Goal: Task Accomplishment & Management: Manage account settings

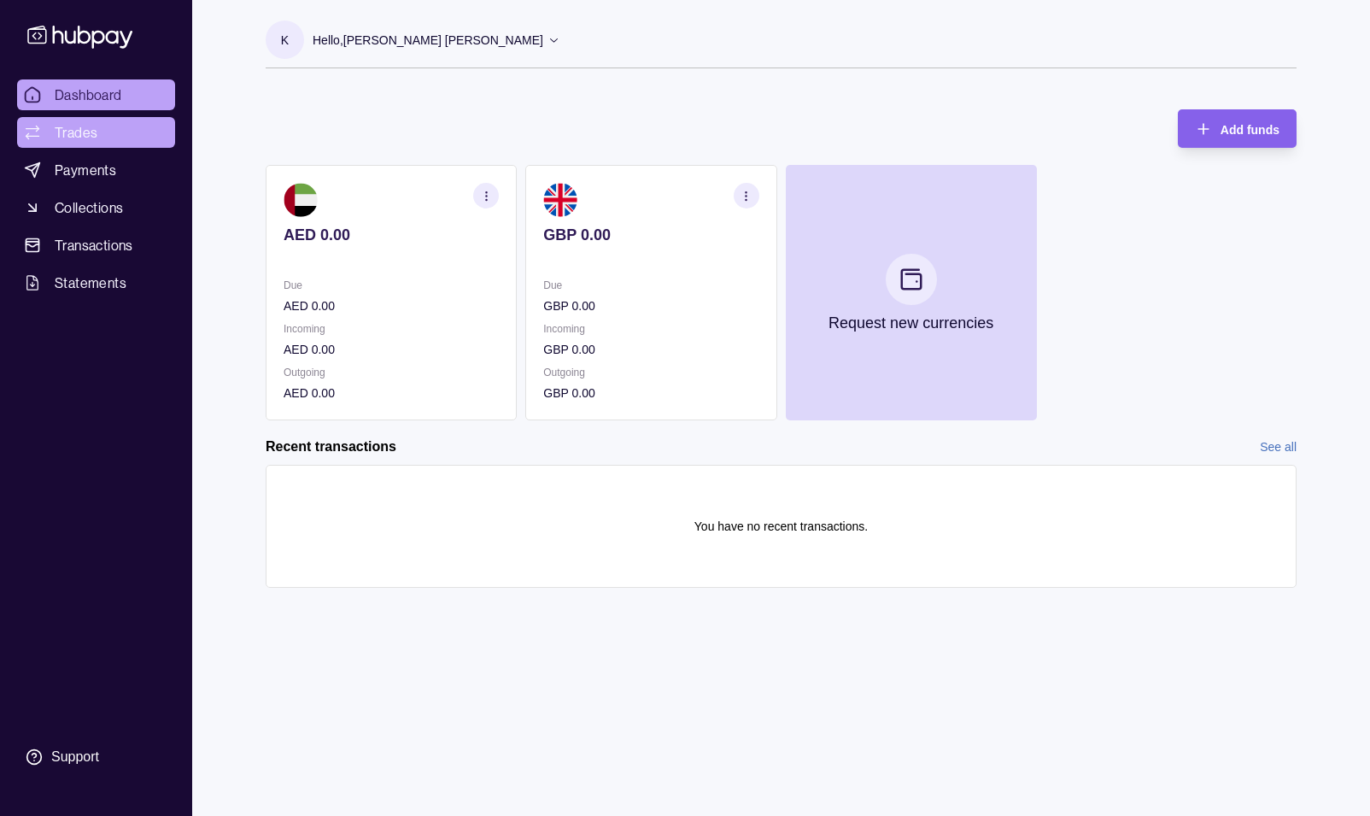
click at [70, 138] on span "Trades" at bounding box center [76, 132] width 43 height 20
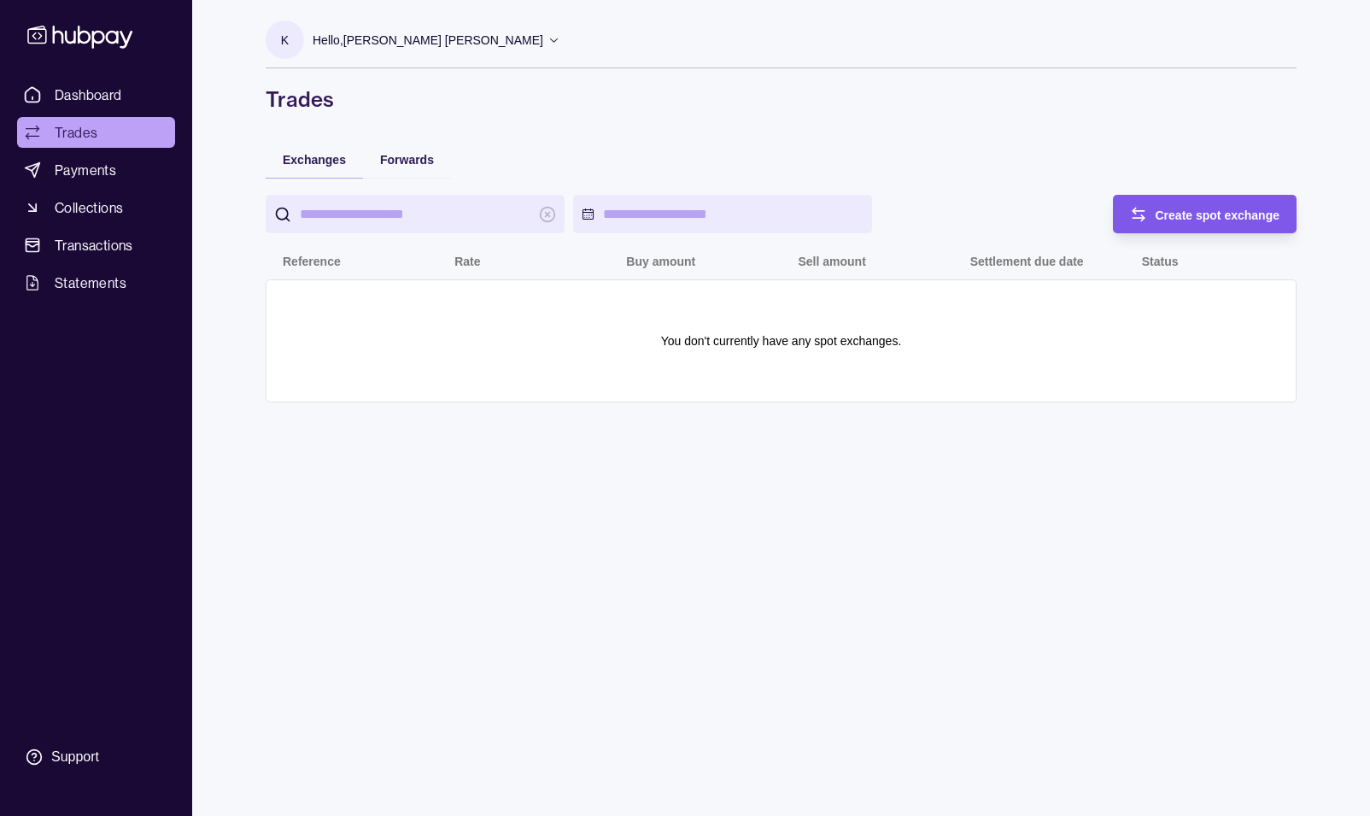
click at [1206, 213] on span "Create spot exchange" at bounding box center [1218, 215] width 125 height 14
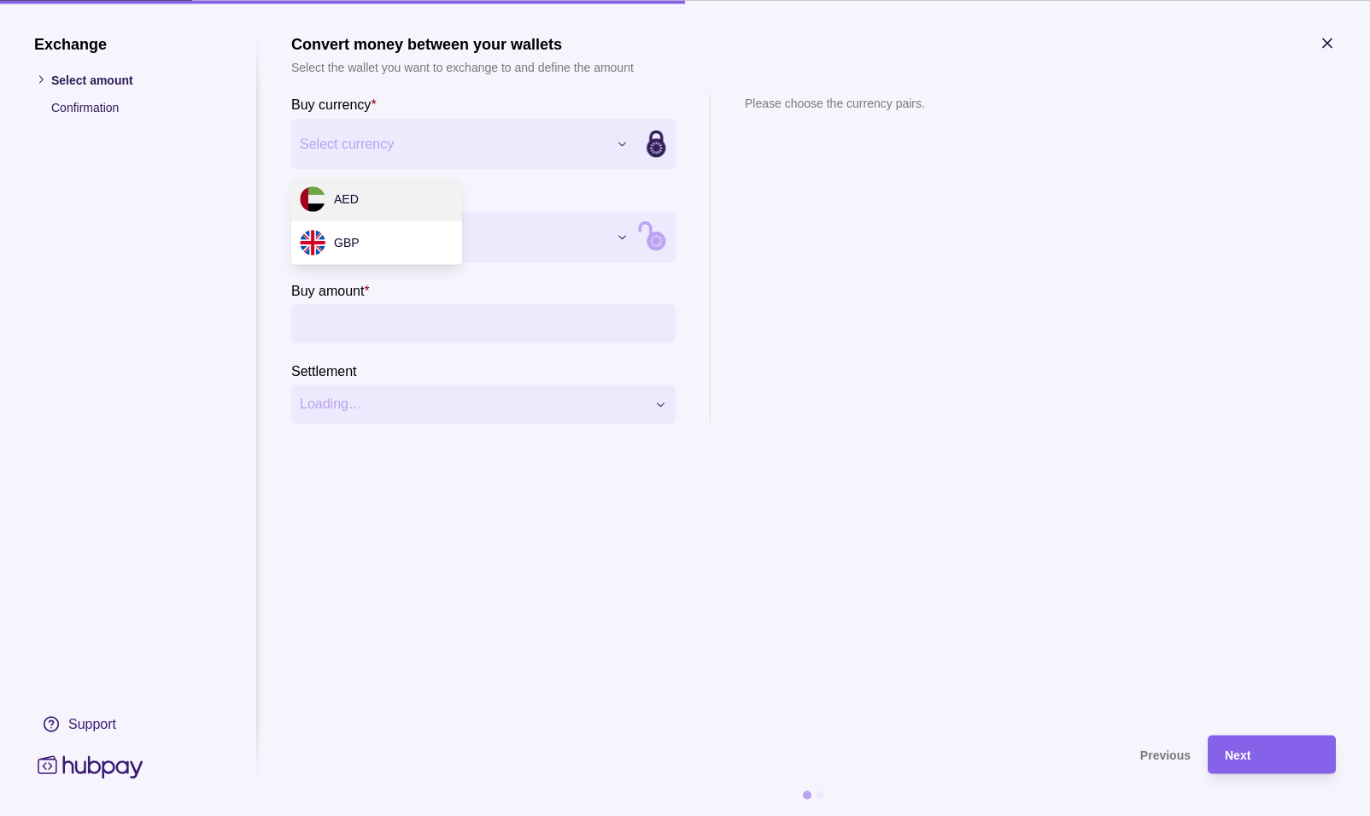
click at [471, 815] on div "Exchange Select amount Confirmation Support Convert money between your wallets …" at bounding box center [685, 816] width 1370 height 0
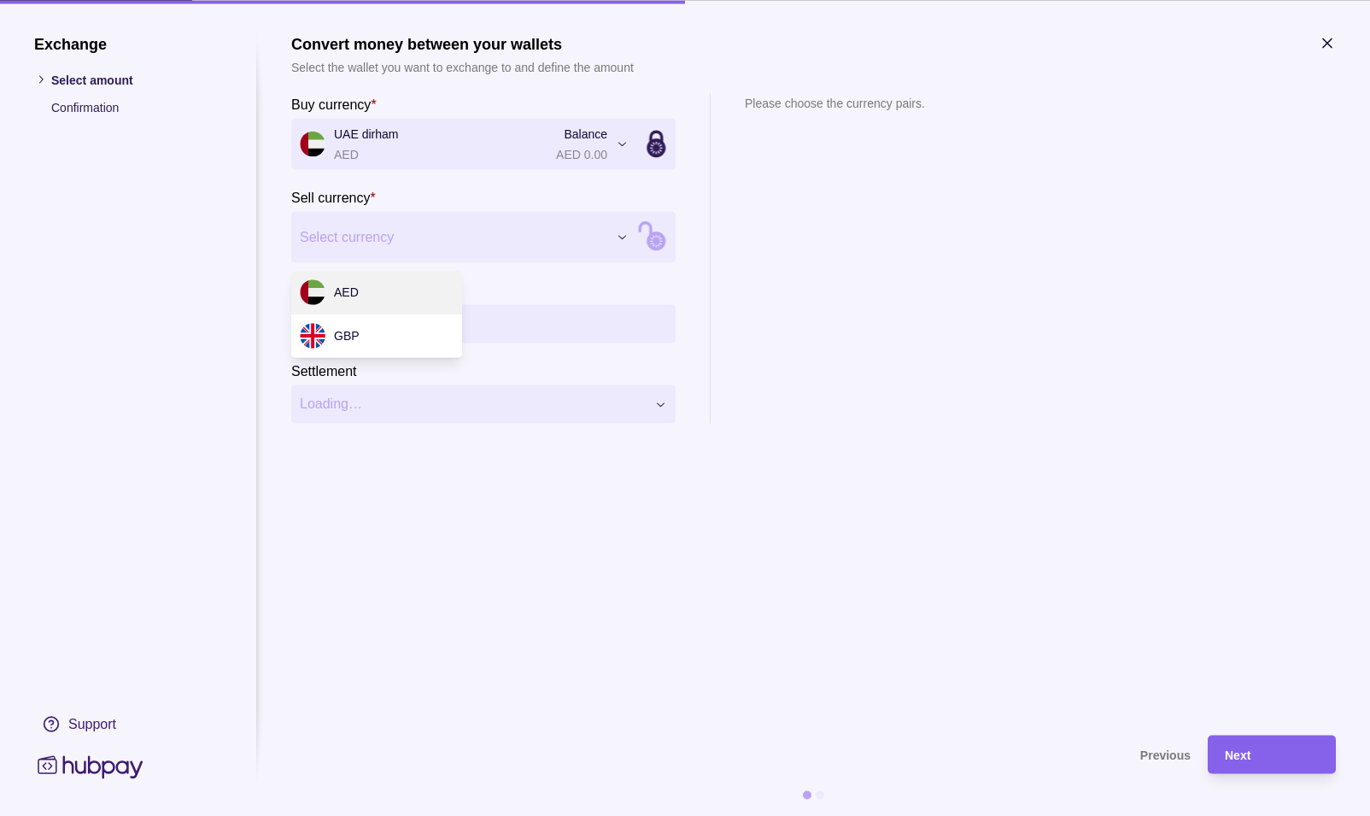
click at [406, 815] on div "Exchange Select amount Confirmation Support Convert money between your wallets …" at bounding box center [685, 816] width 1370 height 0
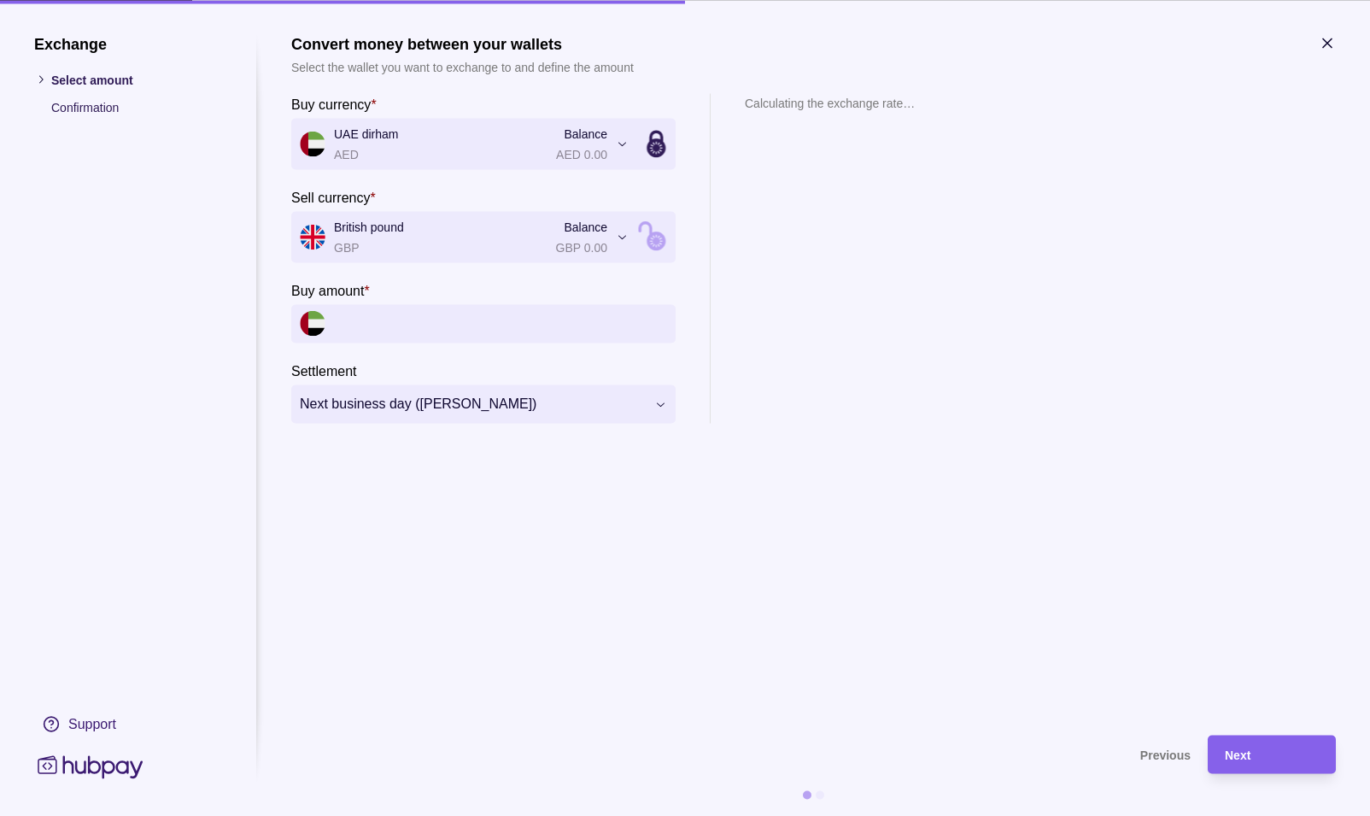
click at [382, 321] on input "Buy amount *" at bounding box center [500, 323] width 333 height 38
click at [440, 815] on div "**********" at bounding box center [685, 816] width 1370 height 0
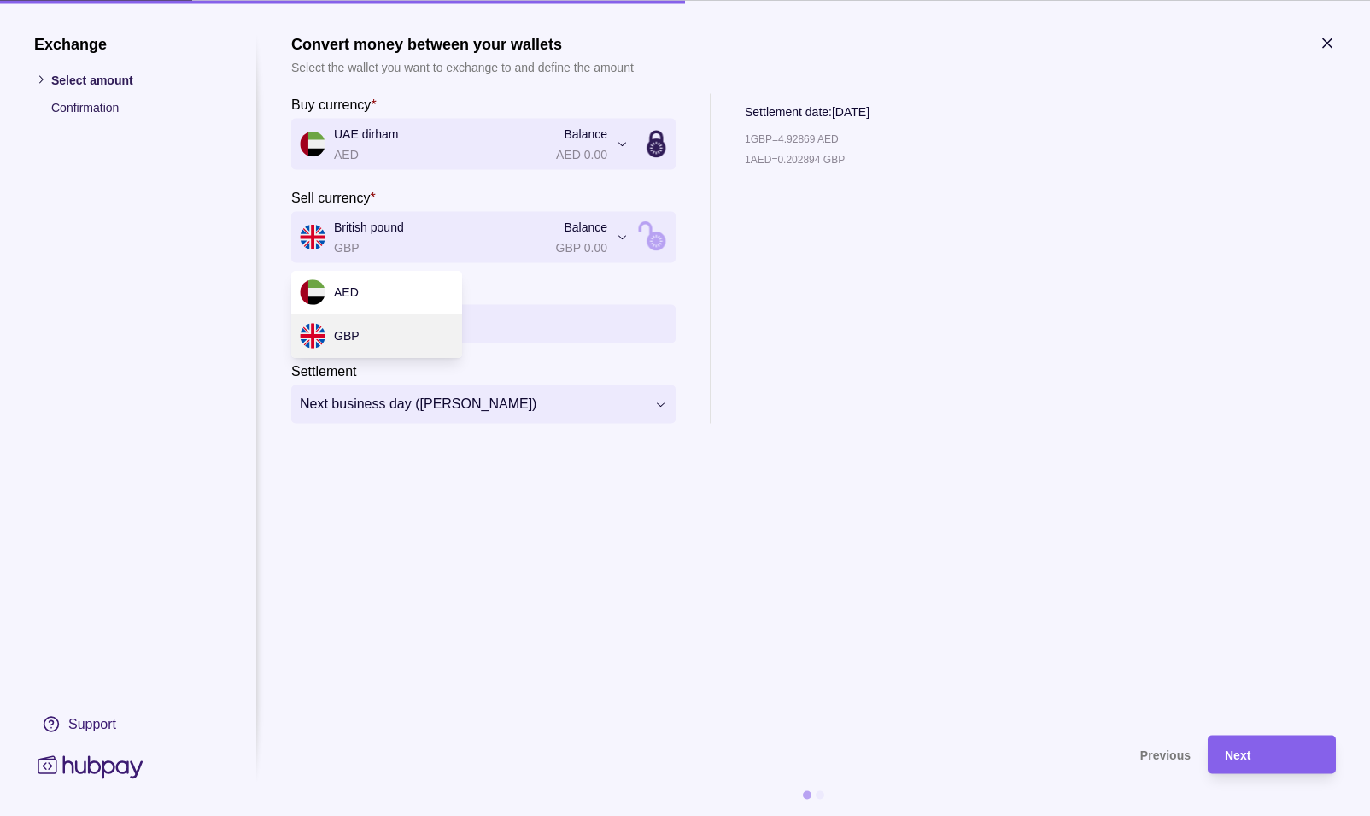
click at [485, 815] on div "**********" at bounding box center [685, 816] width 1370 height 0
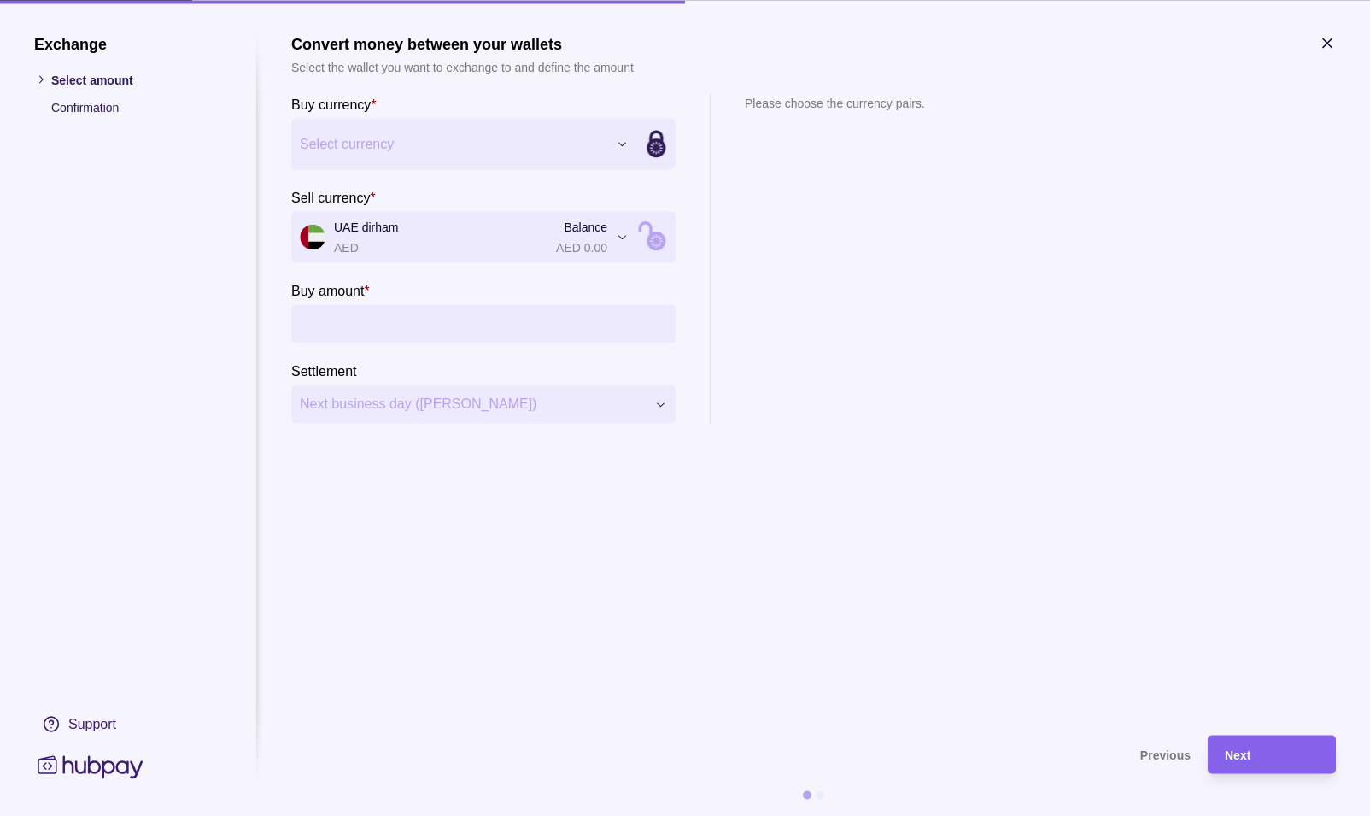
click at [474, 815] on div "Exchange Select amount Confirmation Support Convert money between your wallets …" at bounding box center [685, 816] width 1370 height 0
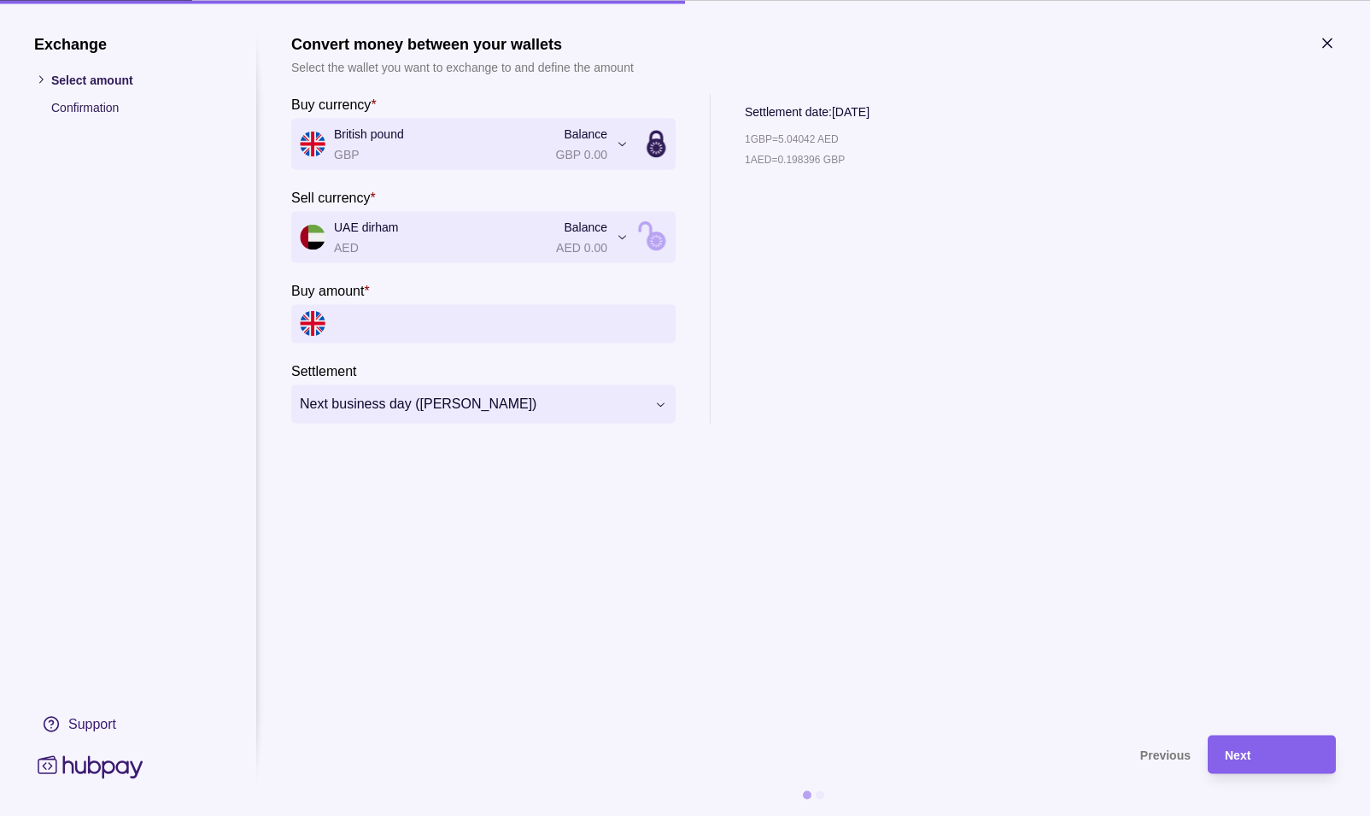
click at [442, 815] on div "**********" at bounding box center [685, 816] width 1370 height 0
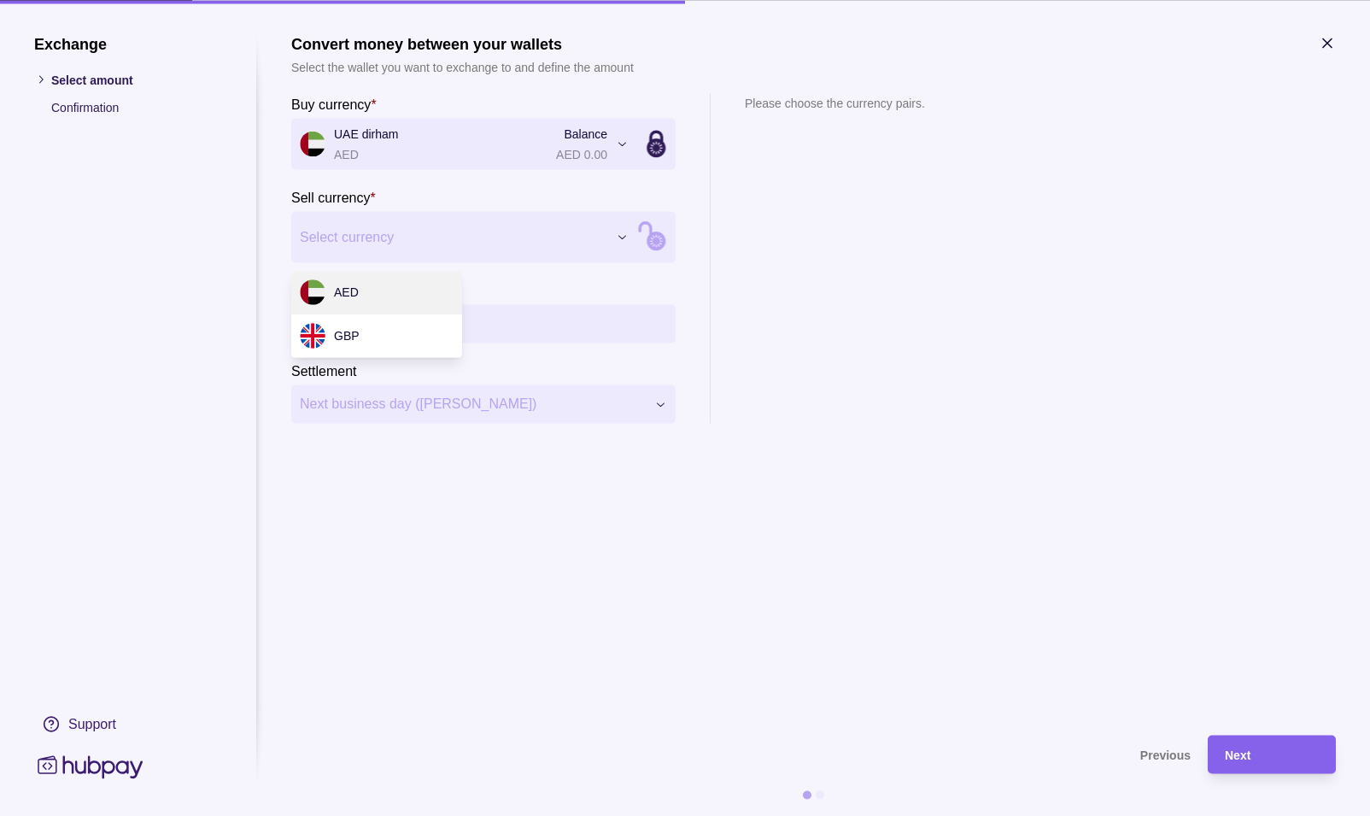
click at [413, 815] on div "Exchange Select amount Confirmation Support Convert money between your wallets …" at bounding box center [685, 816] width 1370 height 0
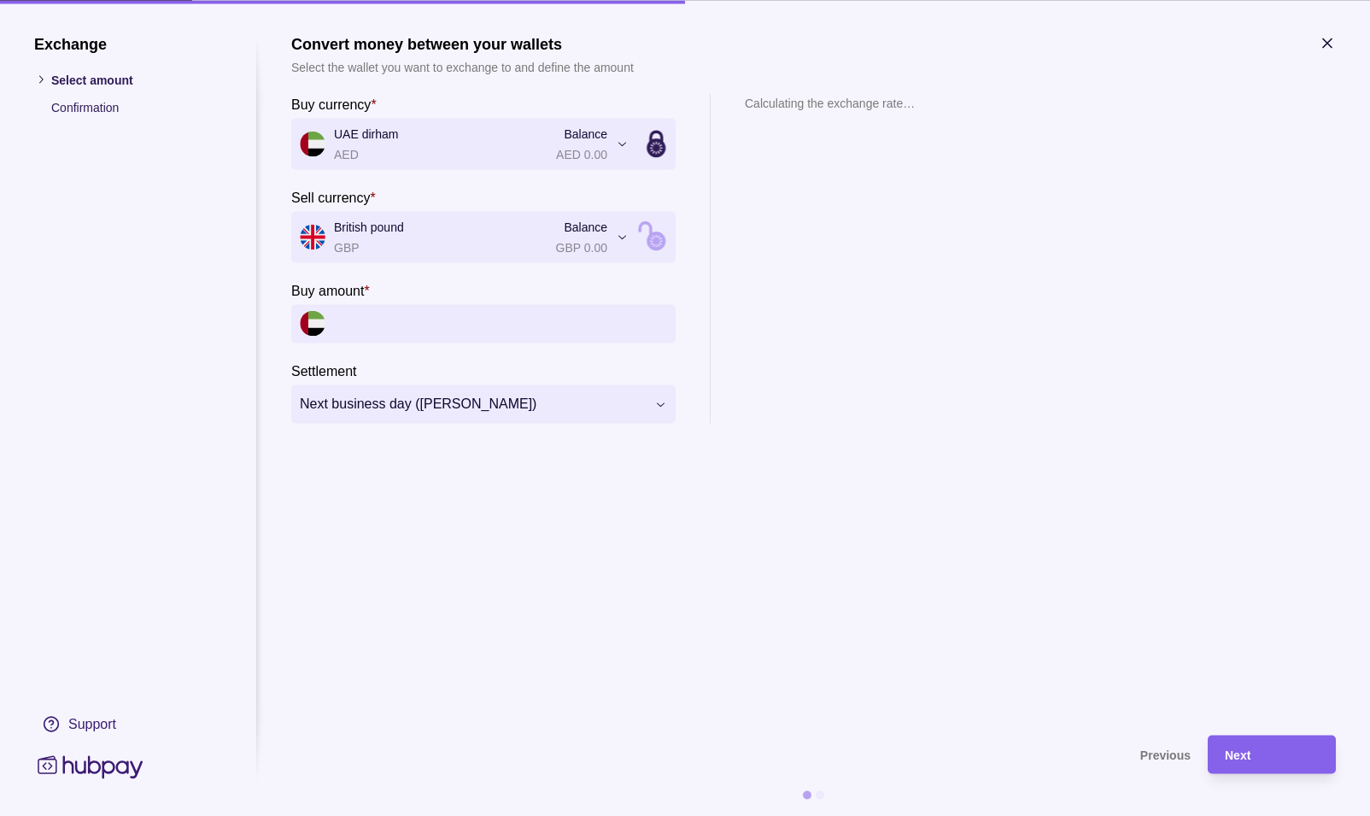
click at [396, 322] on input "Buy amount *" at bounding box center [500, 323] width 333 height 38
type input "*******"
click at [1327, 41] on icon "button" at bounding box center [1327, 42] width 17 height 17
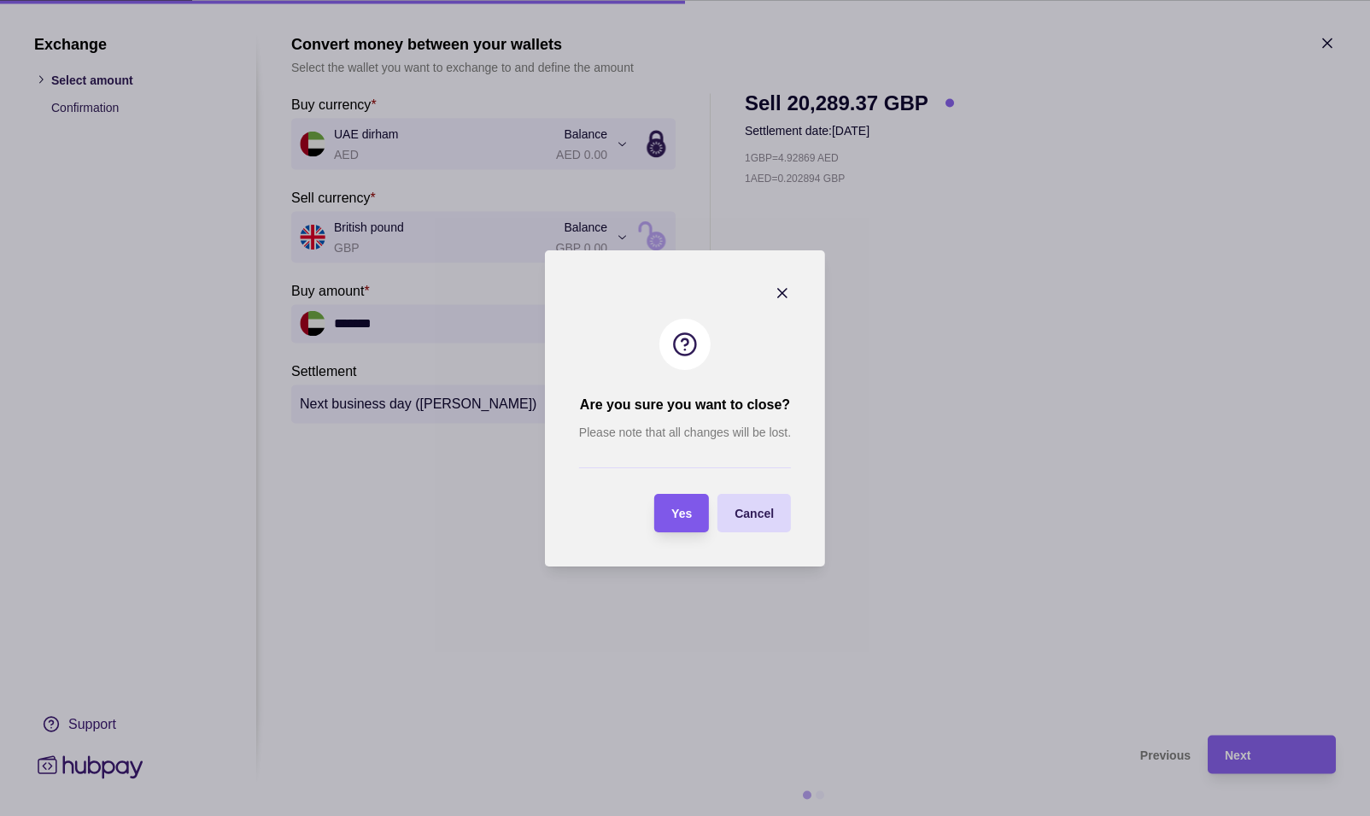
click at [682, 522] on div "Yes" at bounding box center [681, 512] width 20 height 20
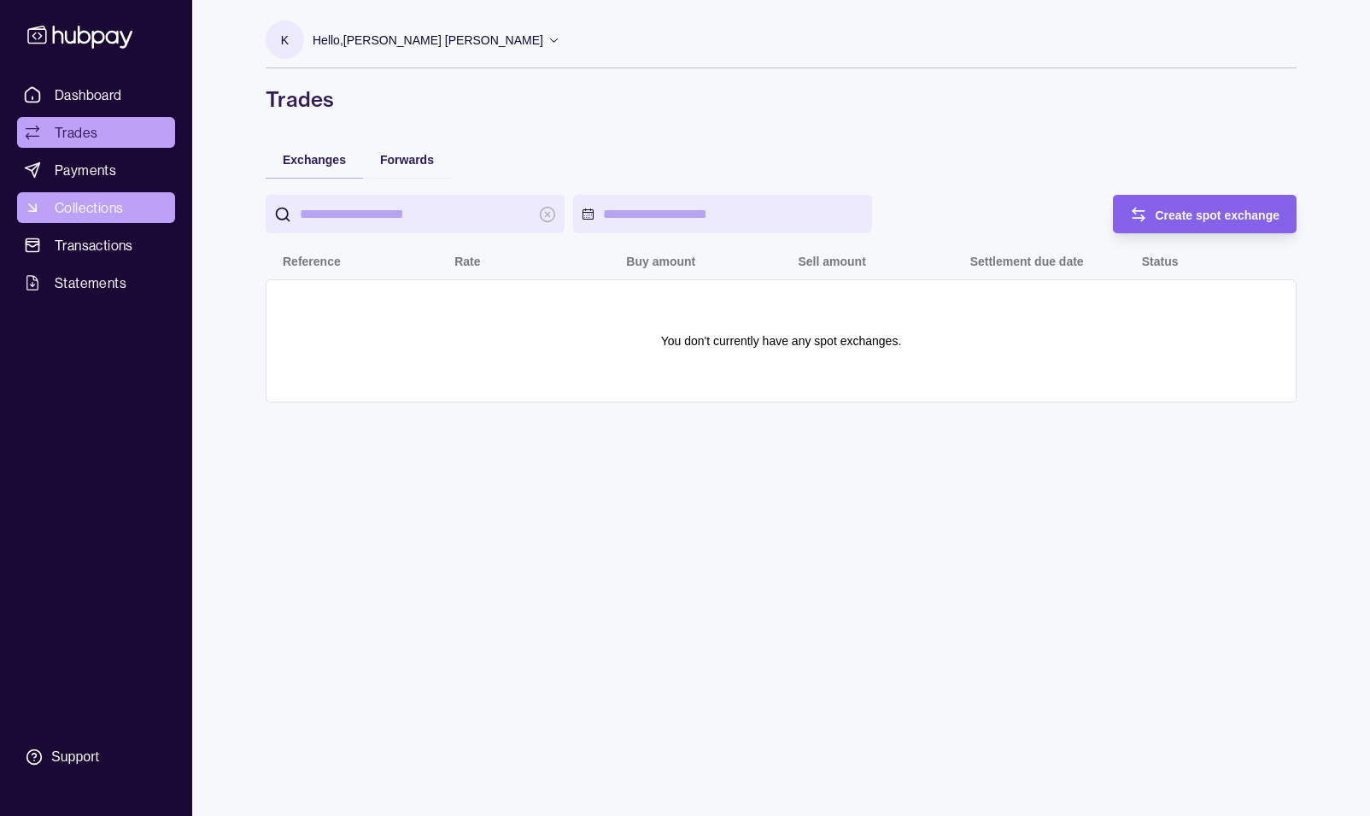
click at [107, 213] on span "Collections" at bounding box center [89, 207] width 68 height 20
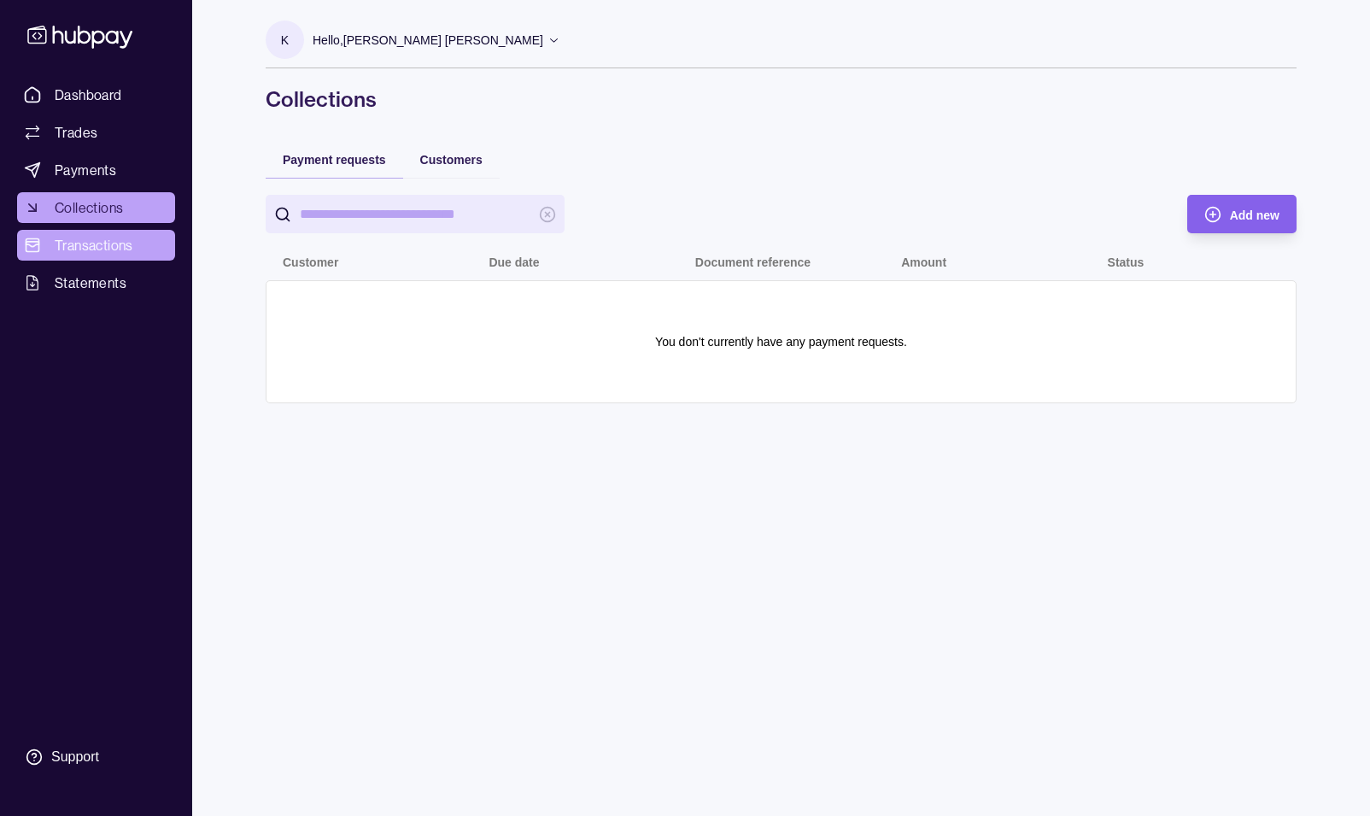
click at [100, 245] on span "Transactions" at bounding box center [94, 245] width 79 height 20
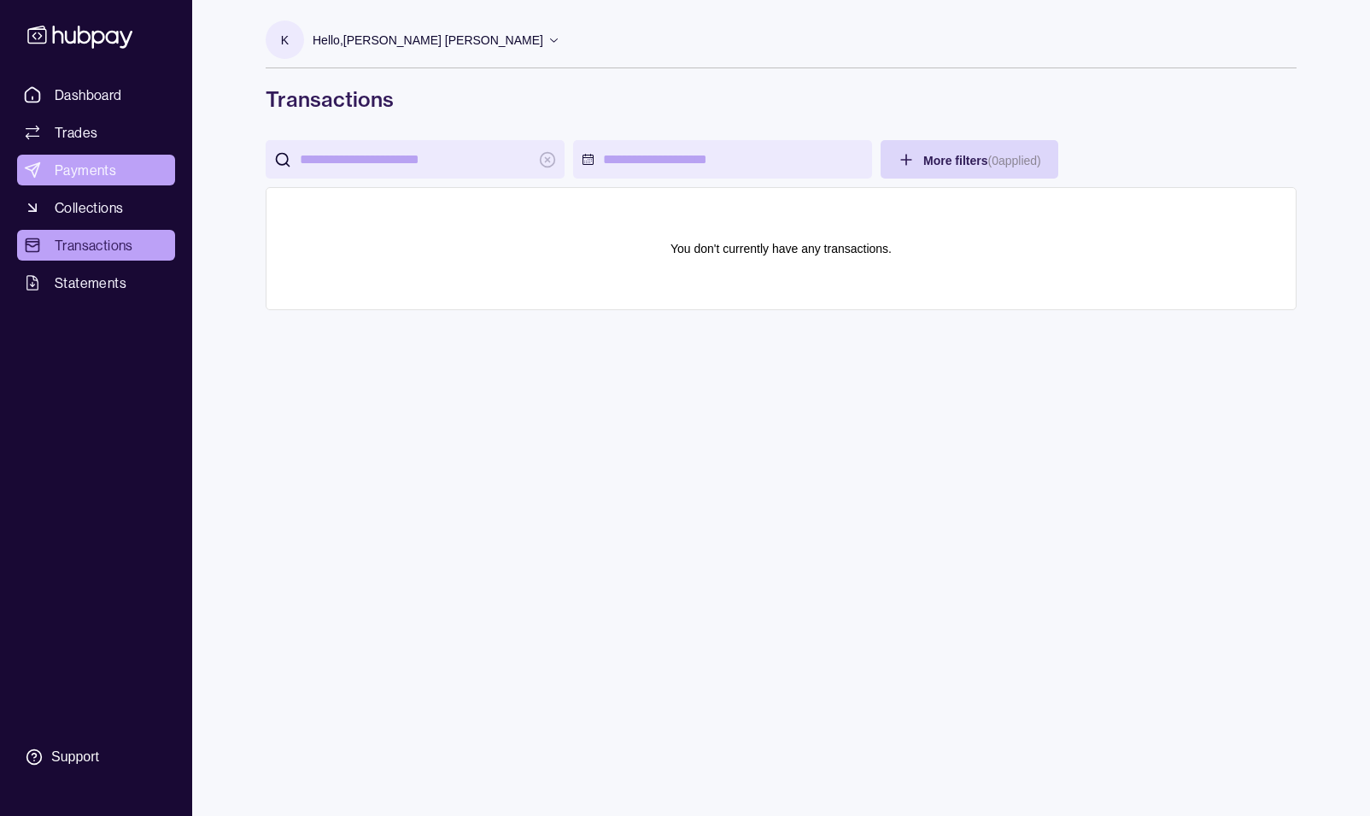
click at [95, 179] on span "Payments" at bounding box center [85, 170] width 61 height 20
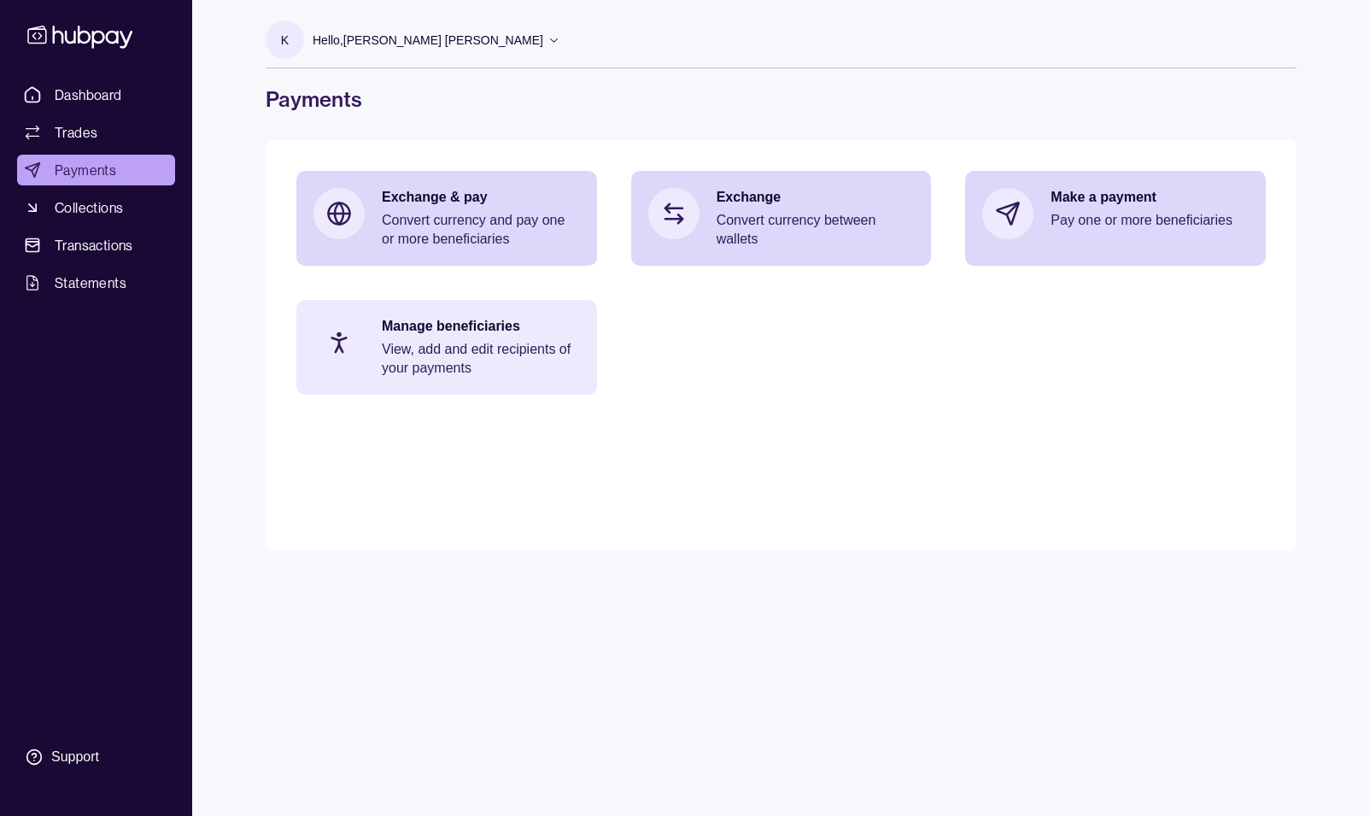
click at [481, 378] on div "Manage beneficiaries View, add and edit recipients of your payments" at bounding box center [446, 347] width 301 height 95
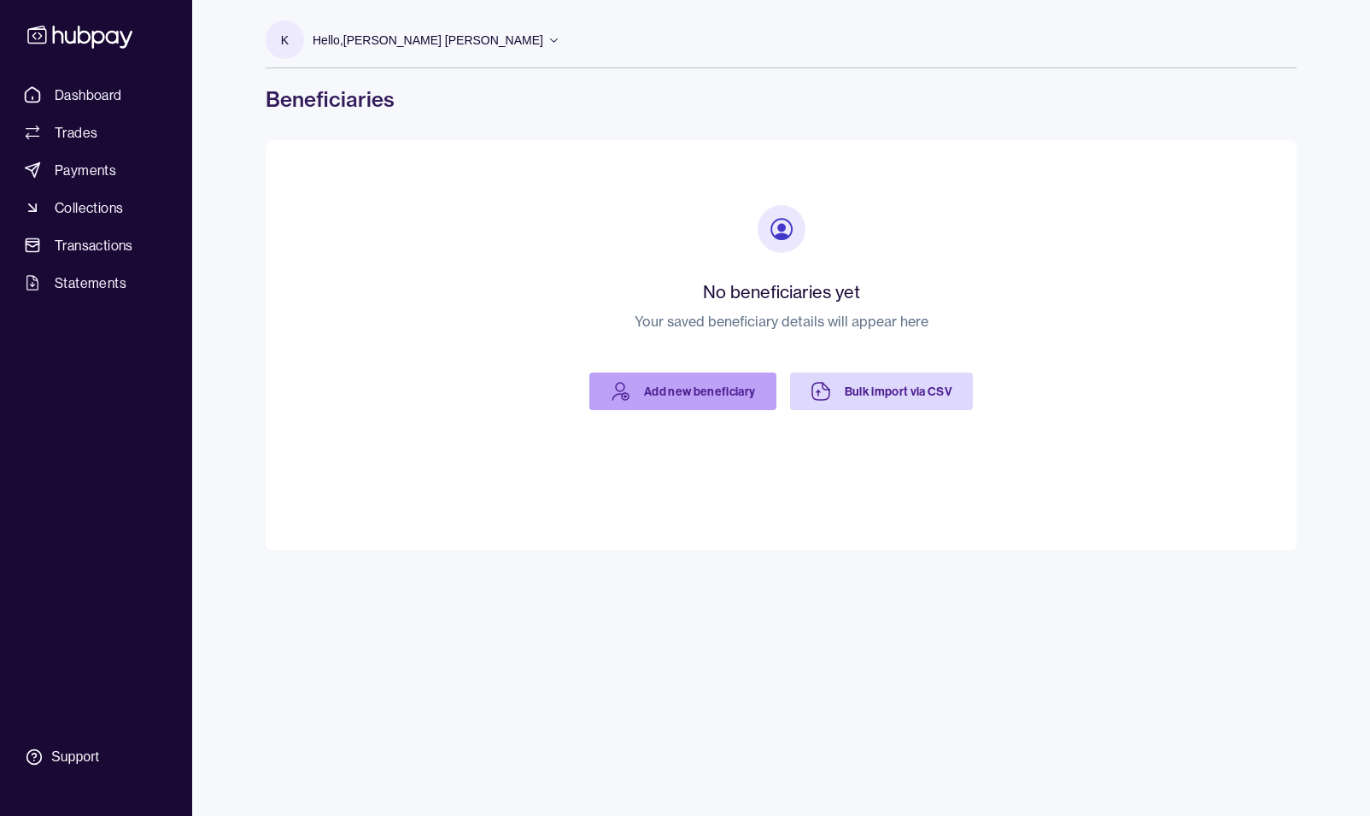
click at [701, 395] on link "Add new beneficiary" at bounding box center [682, 391] width 187 height 38
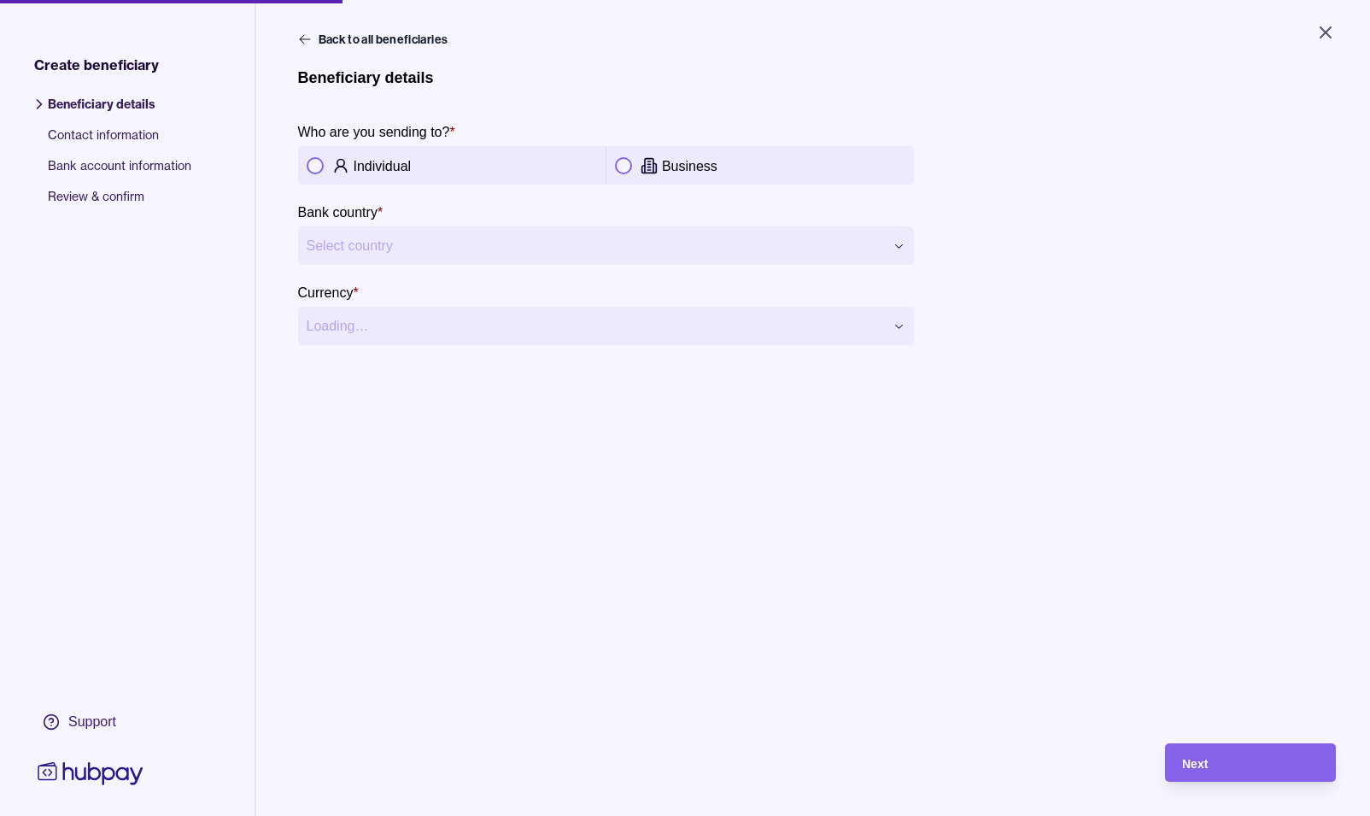
click at [459, 171] on div "Individual" at bounding box center [475, 165] width 243 height 20
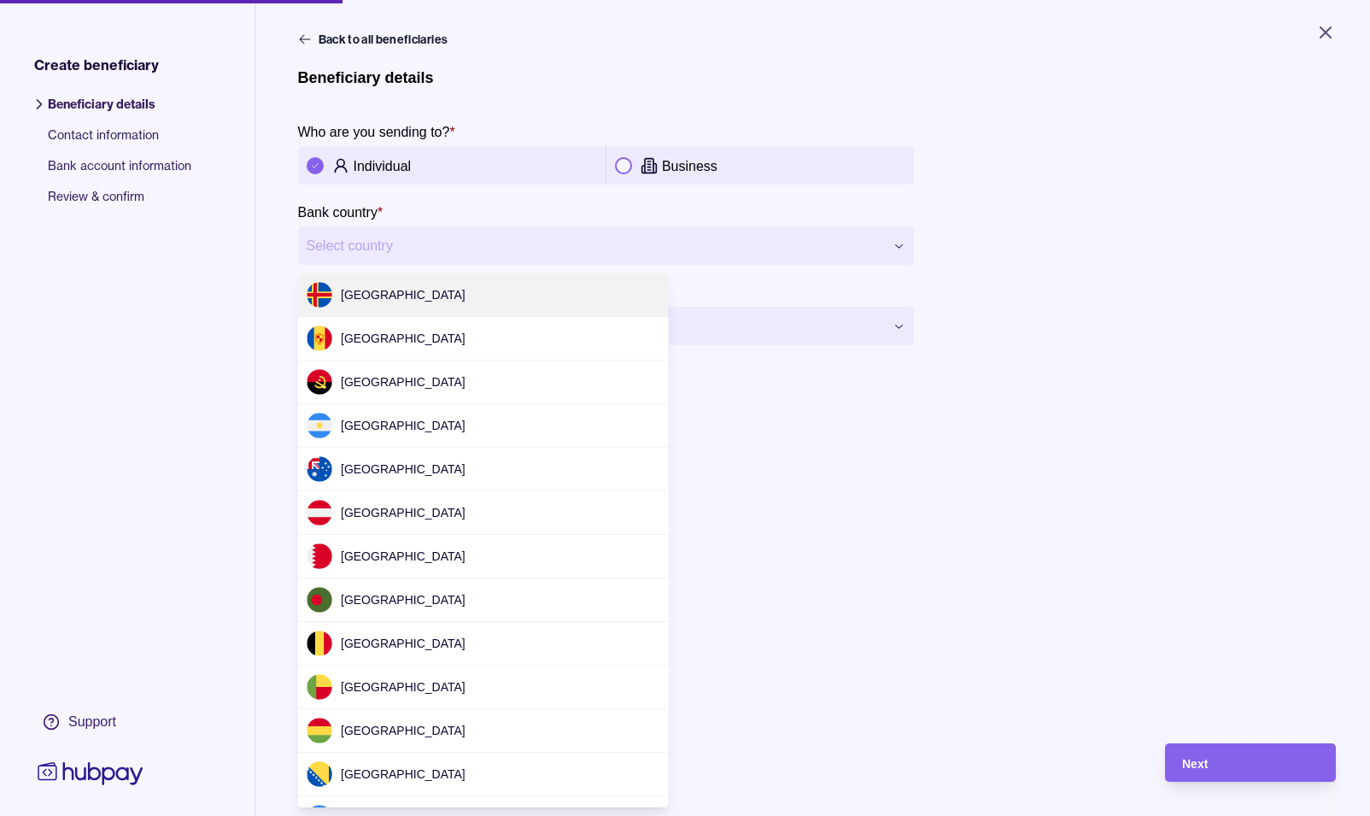
click at [428, 229] on html "**********" at bounding box center [685, 408] width 1370 height 816
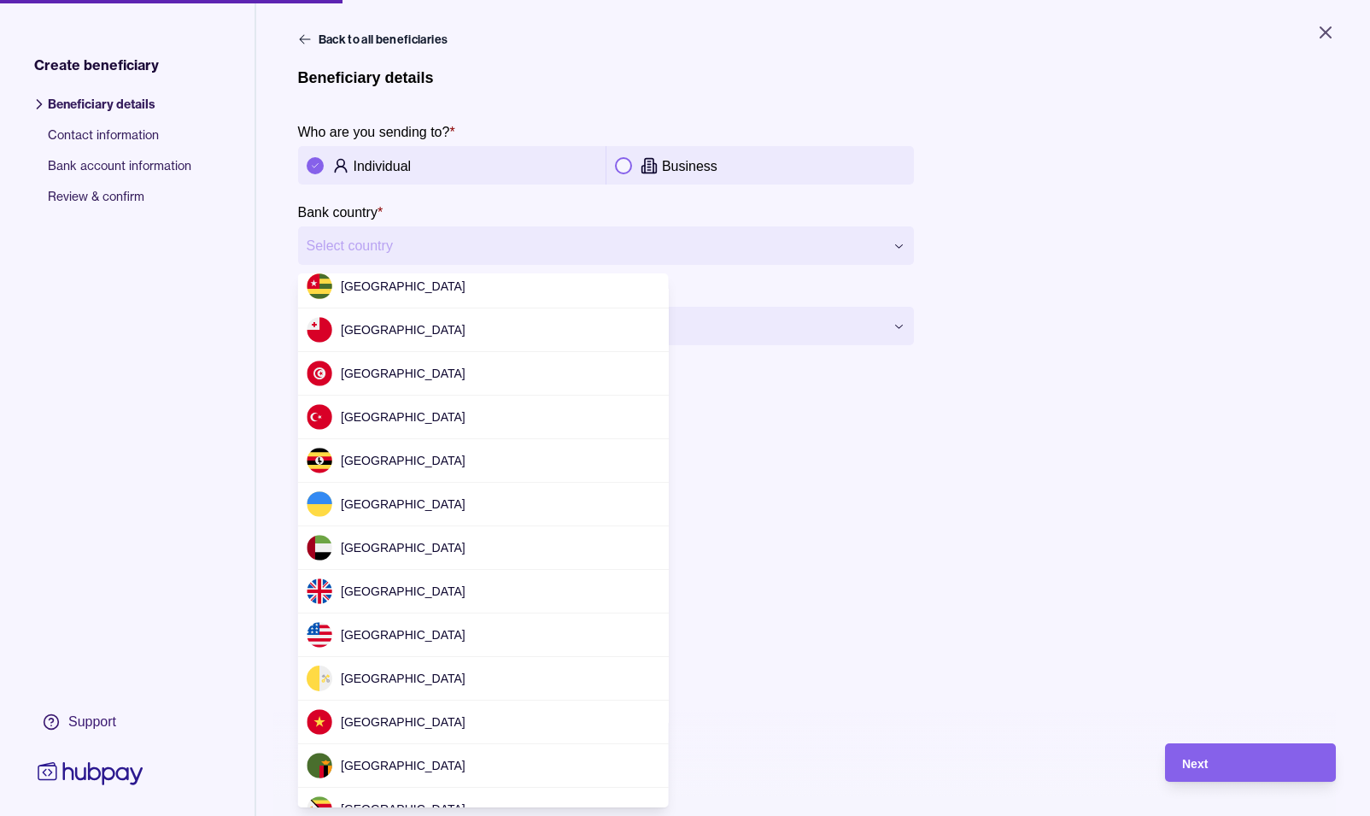
scroll to position [5216, 0]
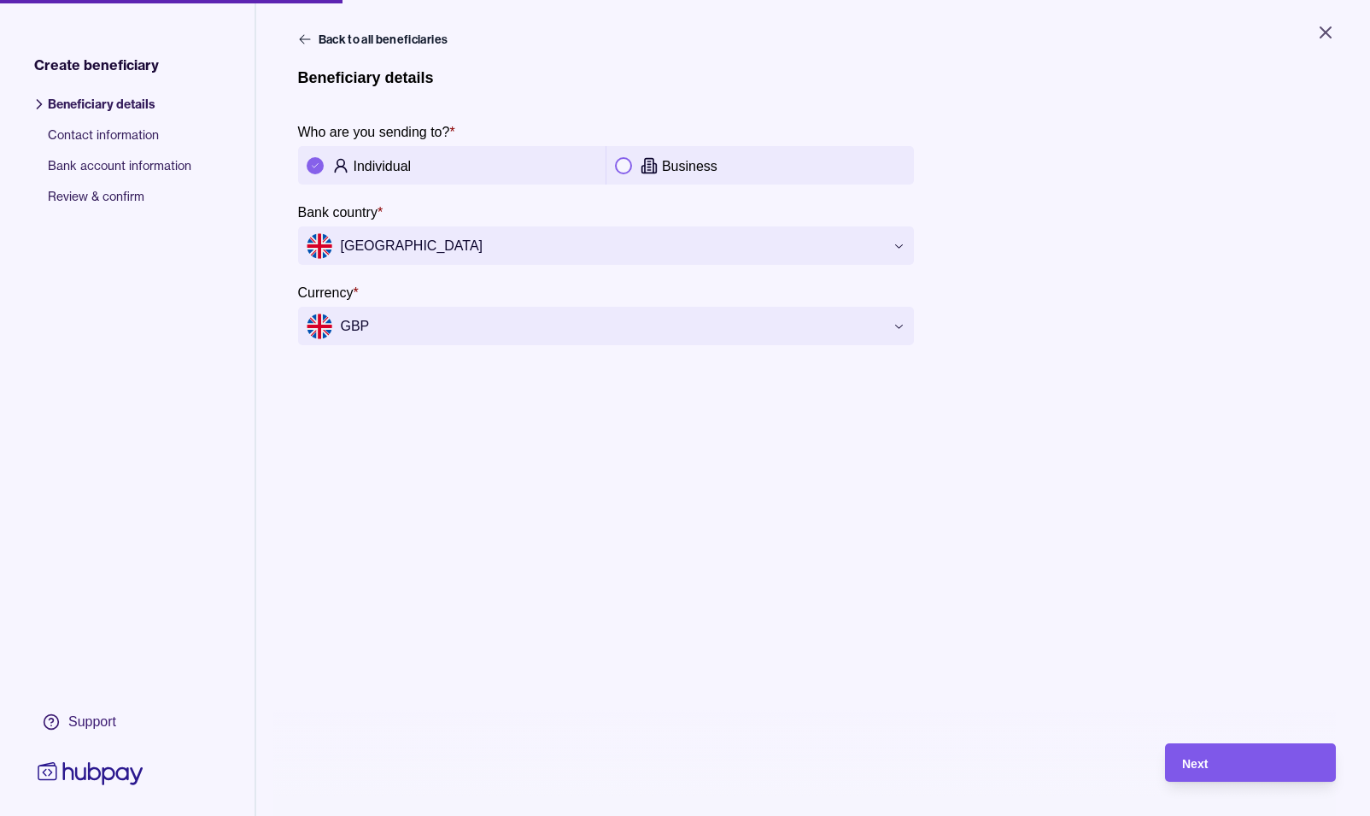
click at [1215, 764] on div "Next" at bounding box center [1250, 763] width 137 height 20
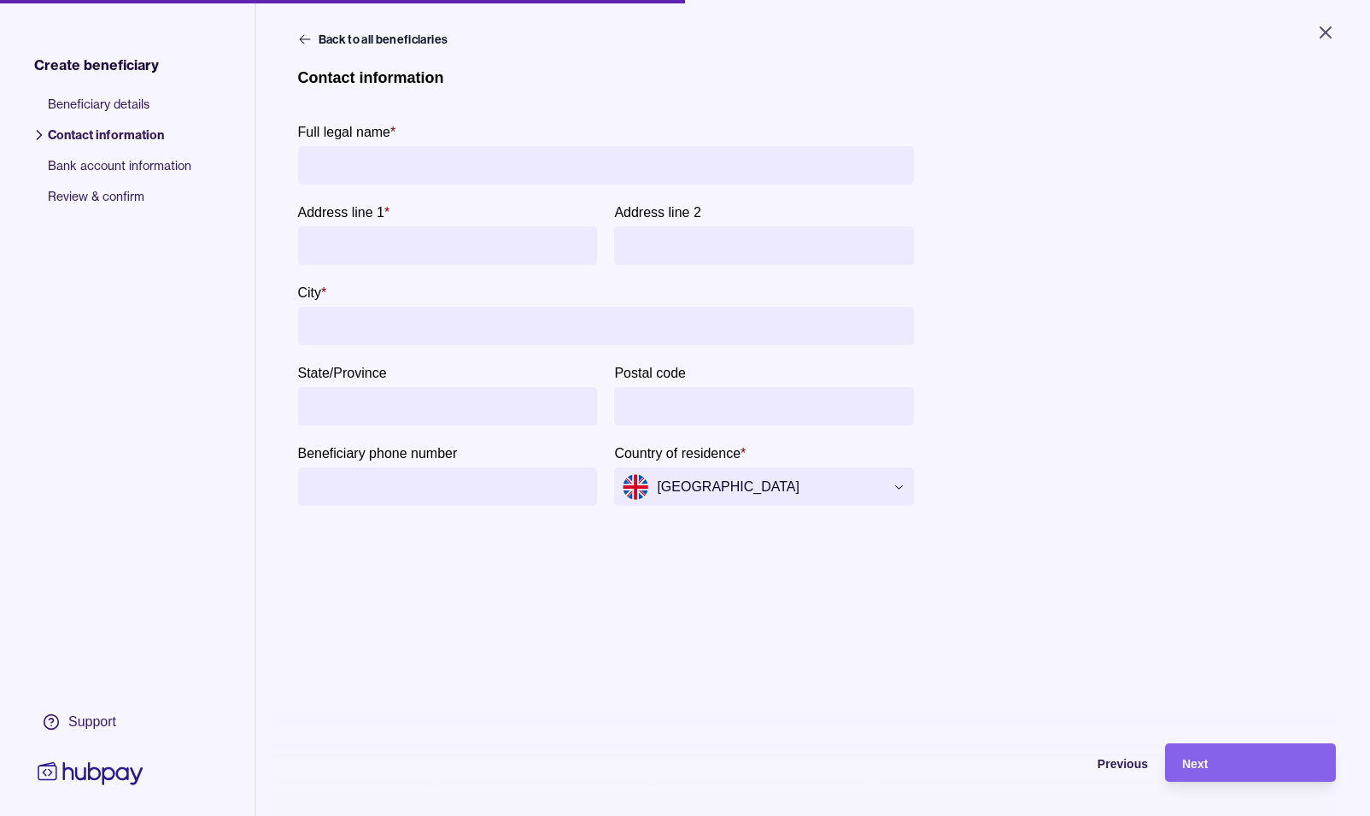
click at [145, 163] on span "Bank account information" at bounding box center [119, 172] width 143 height 31
click at [1323, 38] on icon "Close" at bounding box center [1325, 32] width 20 height 20
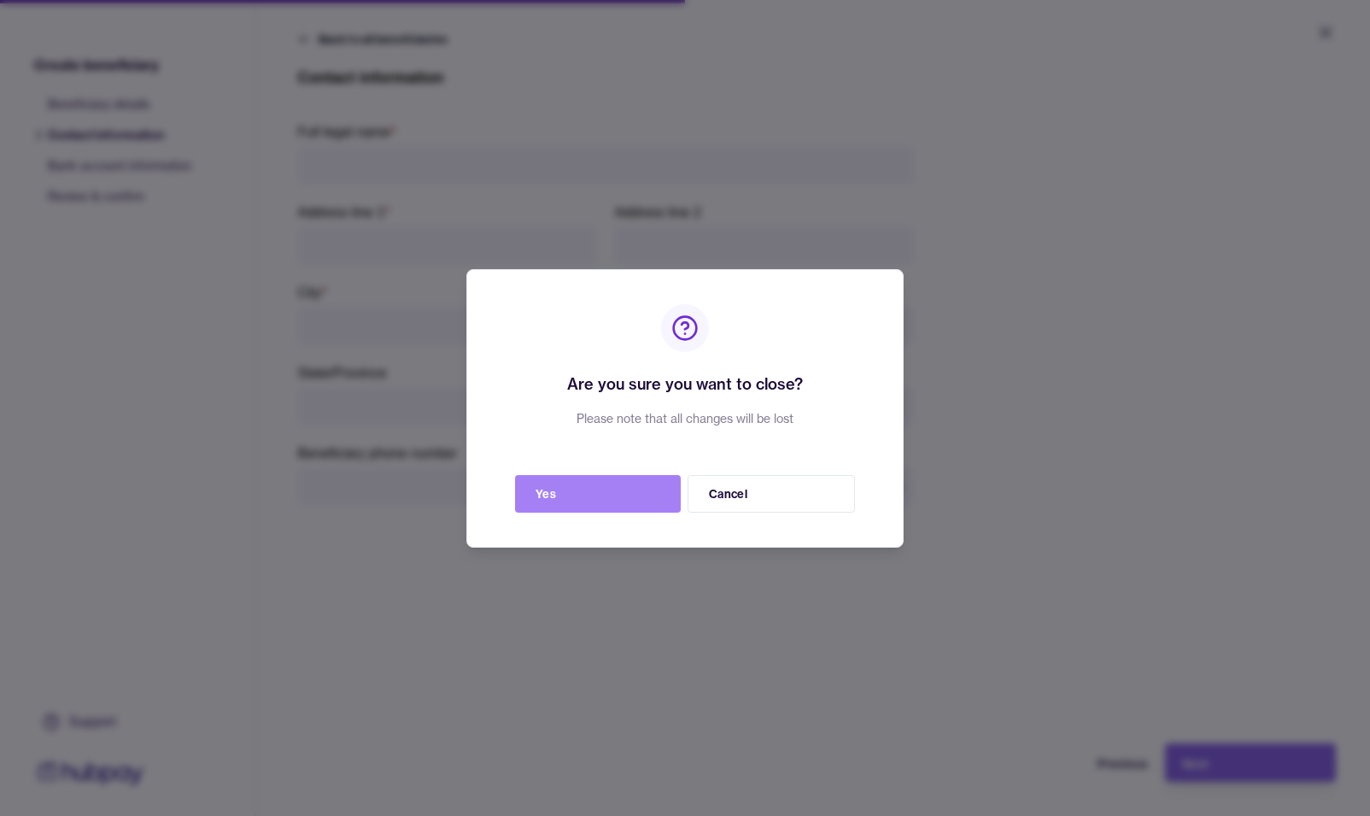
click at [636, 496] on button "Yes" at bounding box center [598, 494] width 166 height 38
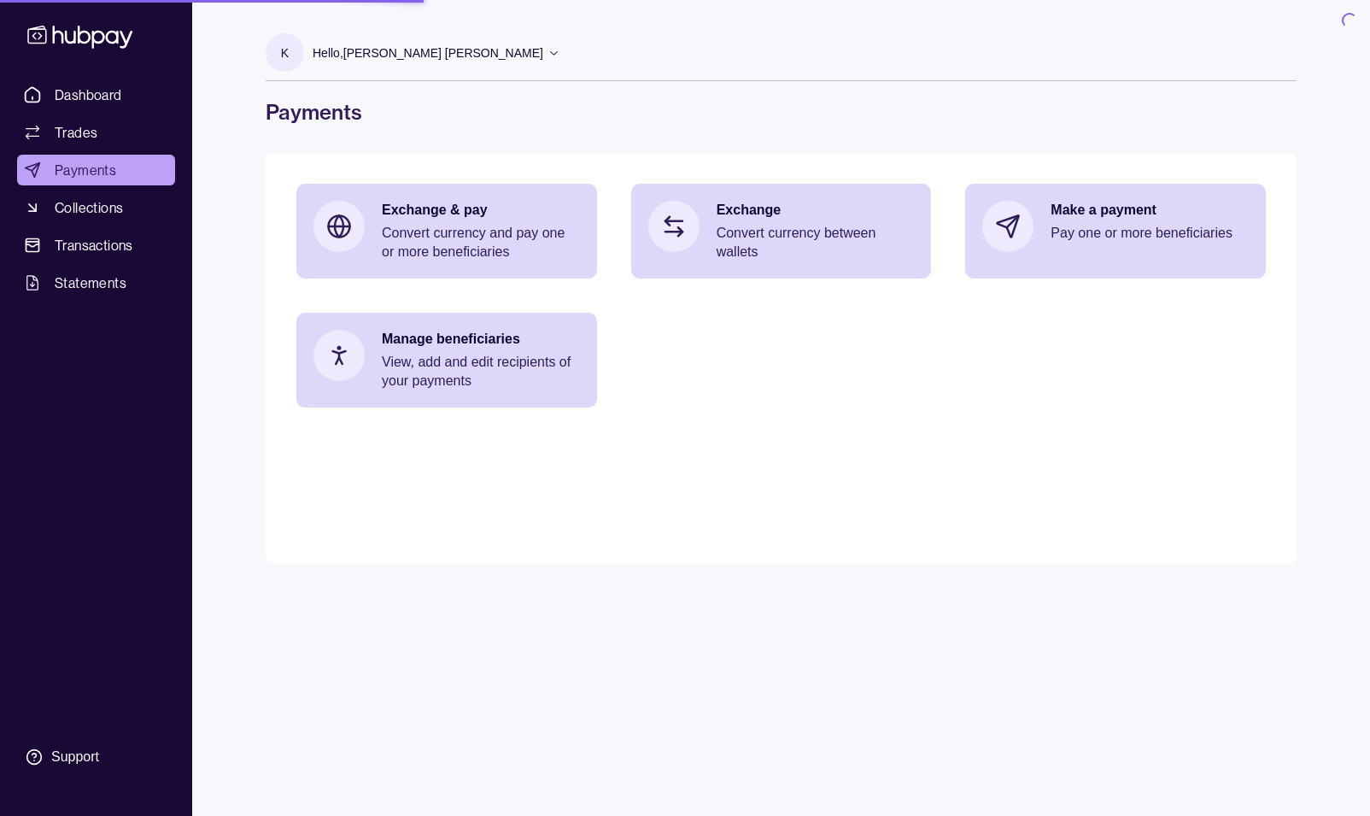
click at [540, 494] on main "Exchange & pay Convert currency and pay one or more beneficiaries Exchange Conv…" at bounding box center [781, 358] width 1031 height 410
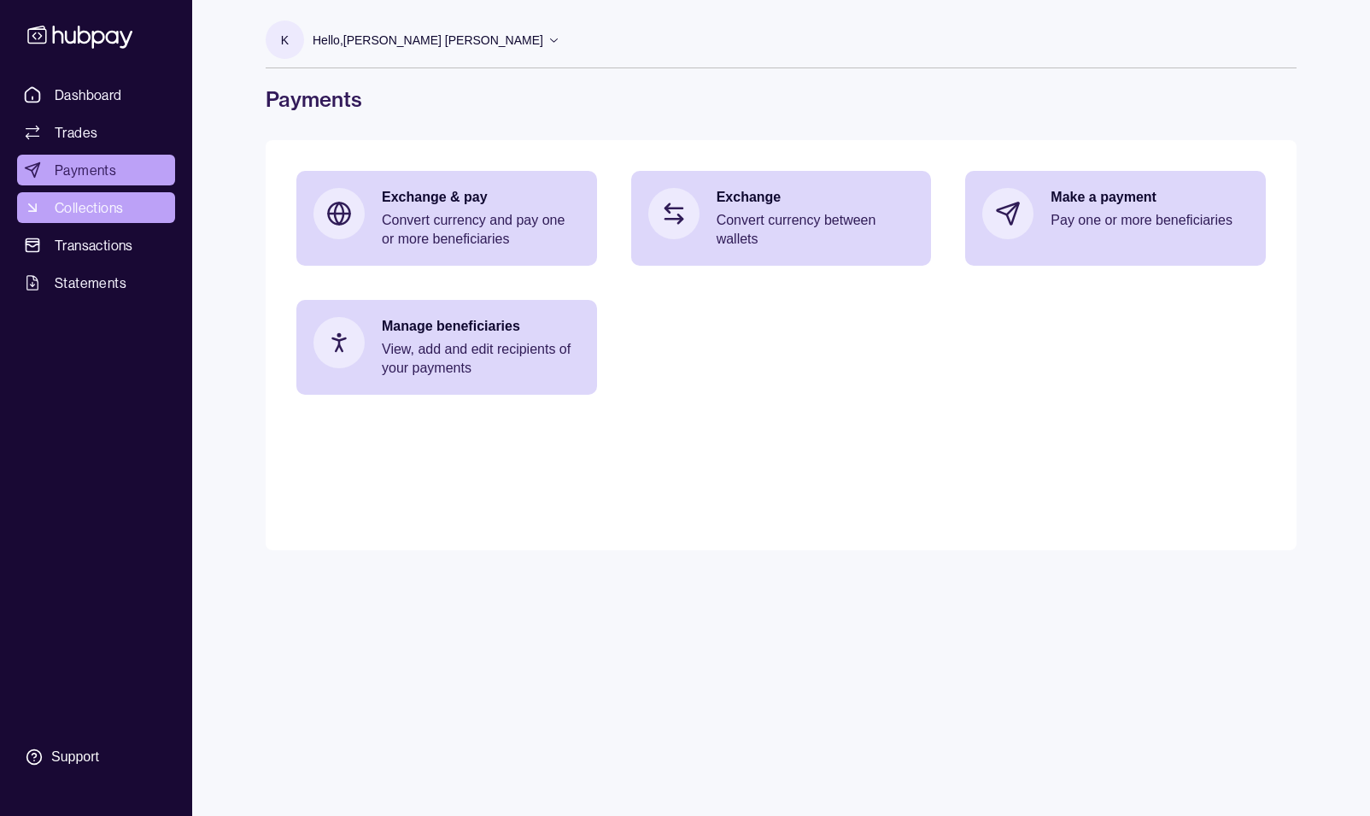
click at [85, 202] on span "Collections" at bounding box center [89, 207] width 68 height 20
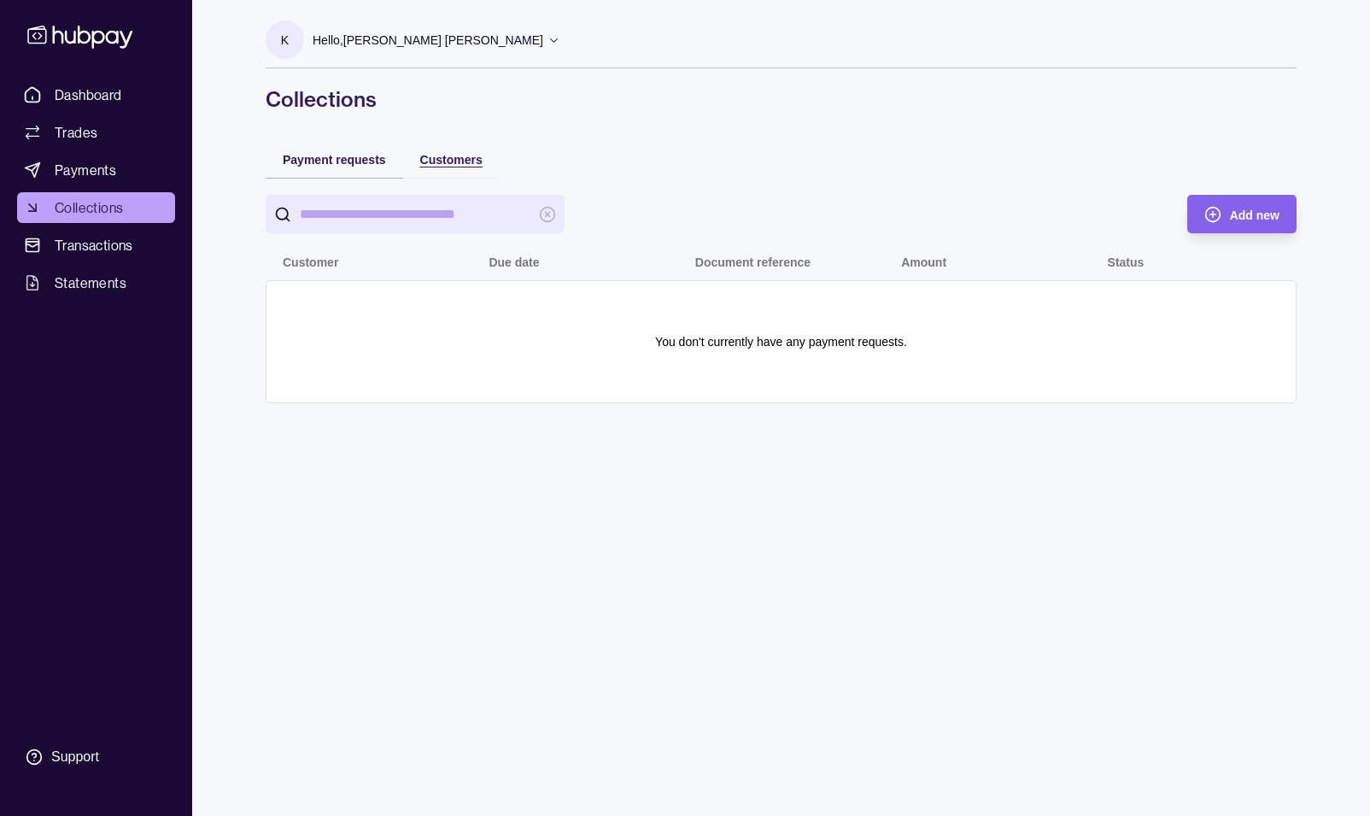
click at [451, 161] on span "Customers" at bounding box center [451, 160] width 62 height 14
click at [365, 157] on span "Payment requests" at bounding box center [334, 160] width 103 height 14
click at [1234, 233] on div "Add new Customer Due date Document reference Amount Status You don't currently …" at bounding box center [781, 299] width 1031 height 208
click at [1244, 214] on span "Add new" at bounding box center [1255, 215] width 50 height 14
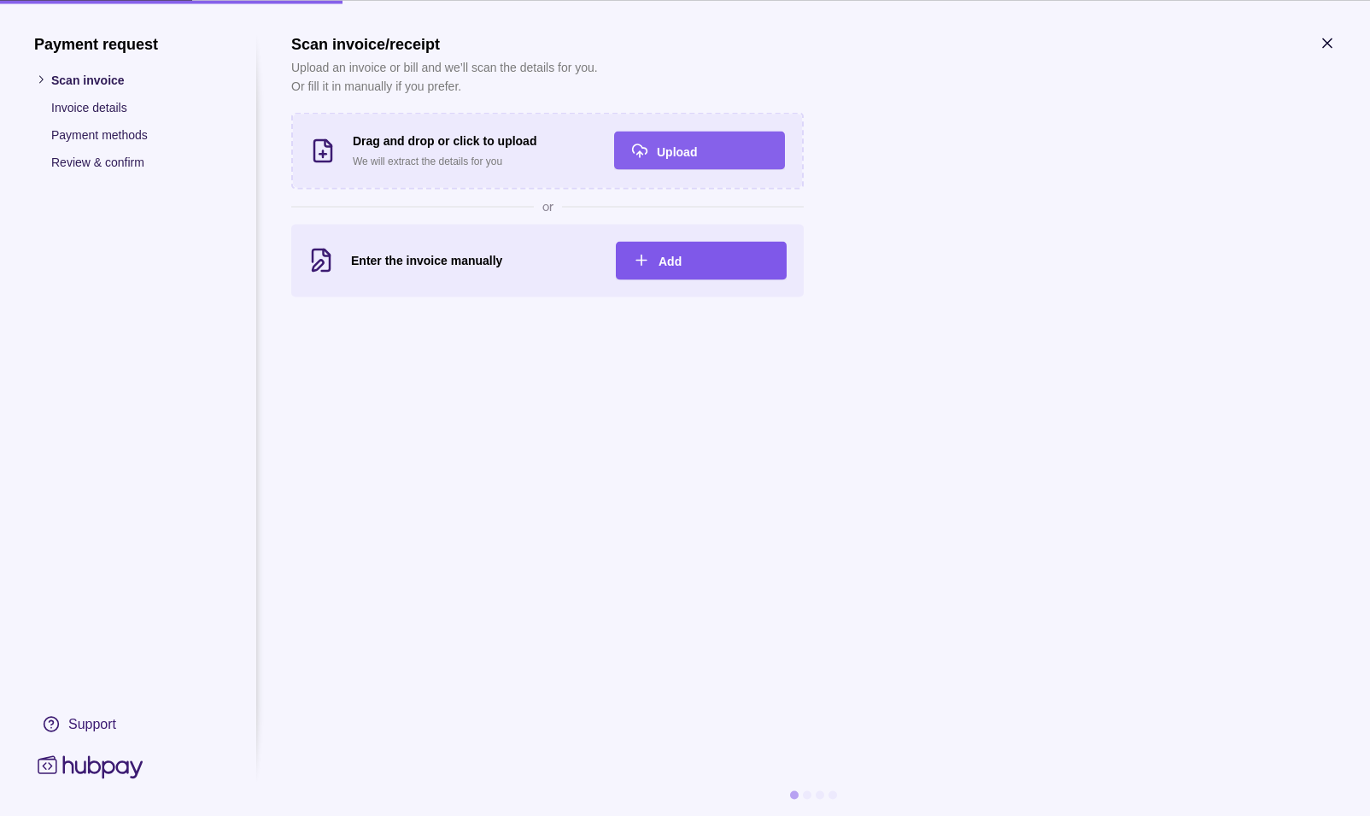
click at [673, 269] on div "Add" at bounding box center [714, 260] width 111 height 20
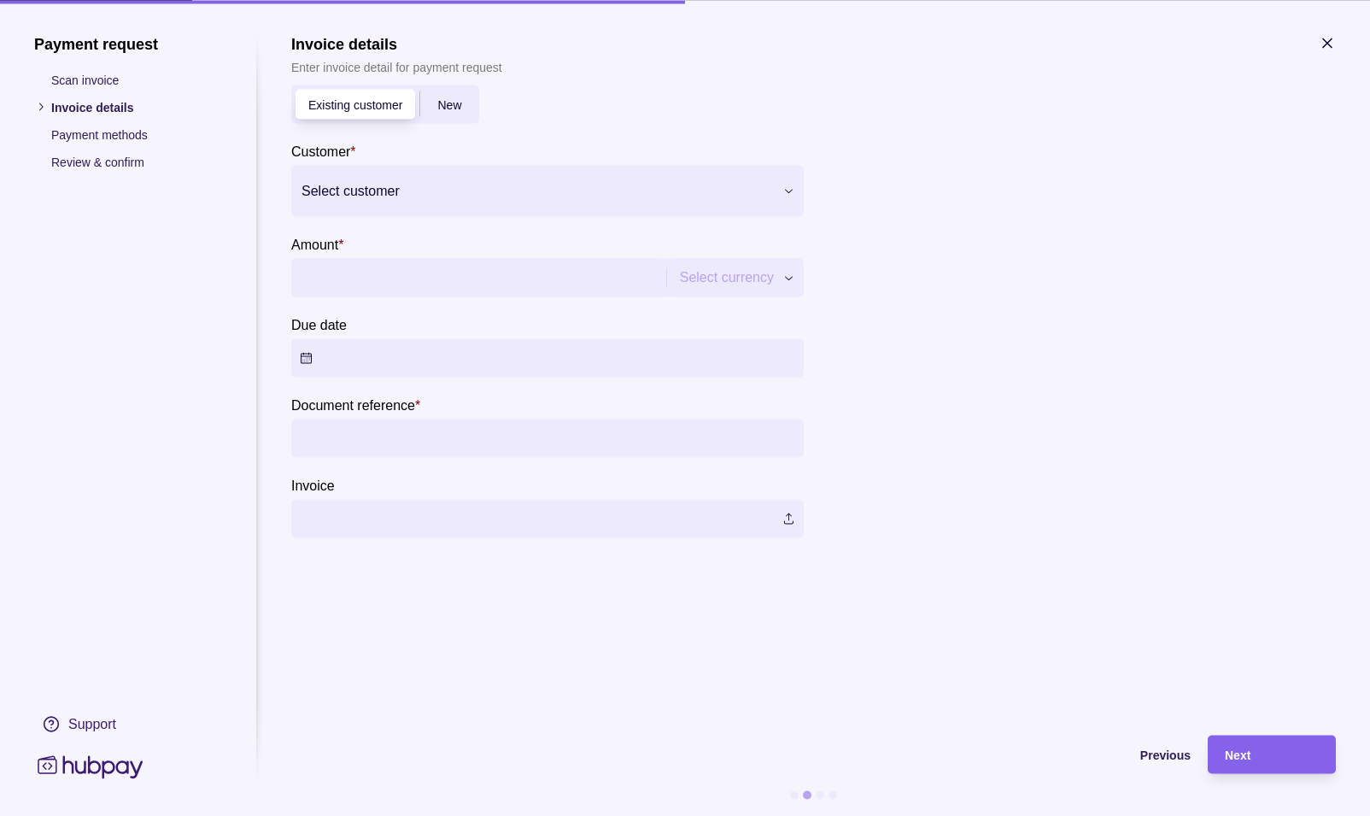
click at [448, 101] on span "New" at bounding box center [449, 105] width 24 height 14
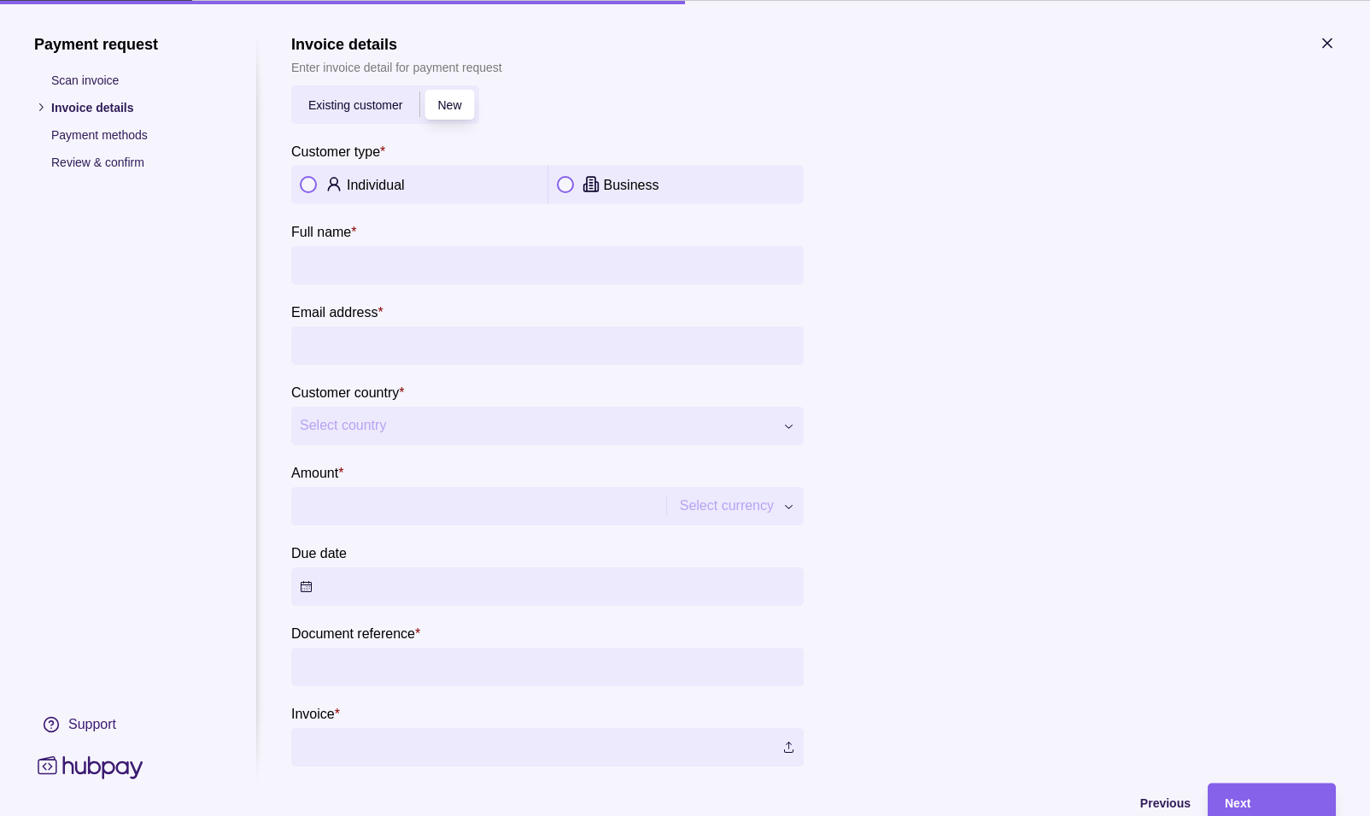
click at [570, 178] on button "button" at bounding box center [565, 184] width 17 height 17
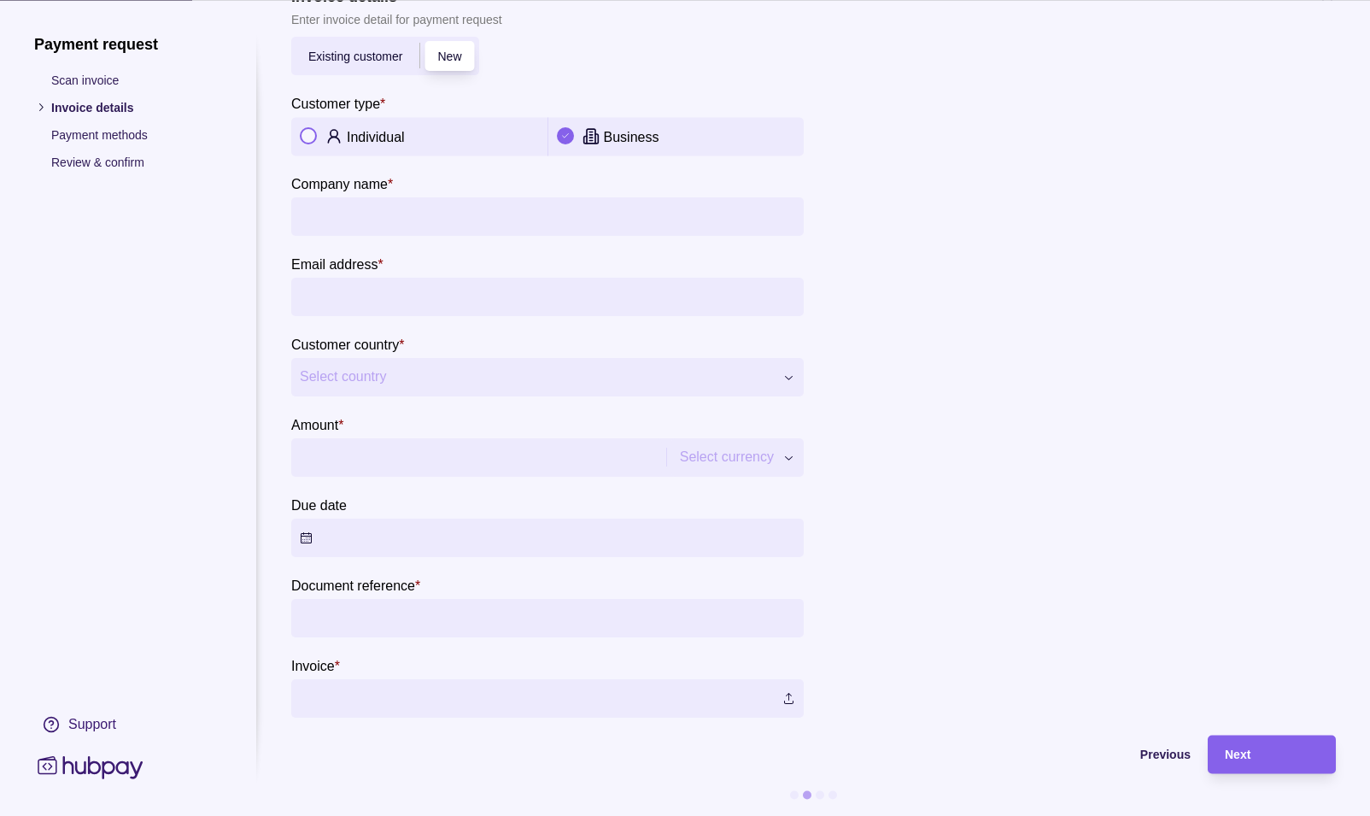
scroll to position [46, 0]
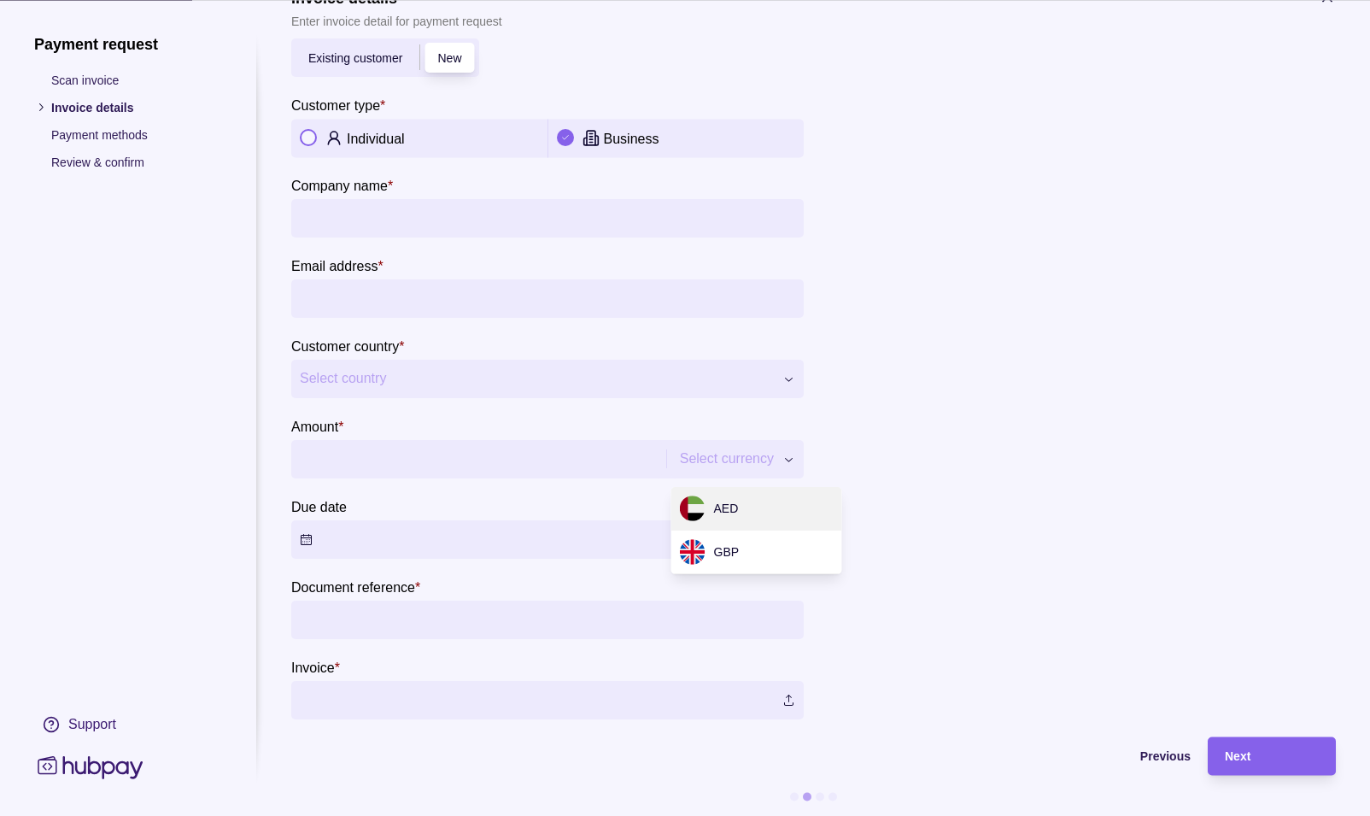
click at [715, 815] on div "**********" at bounding box center [685, 816] width 1370 height 0
click at [515, 461] on input "Amount *" at bounding box center [492, 459] width 384 height 38
click at [562, 463] on input "Amount *" at bounding box center [492, 459] width 384 height 38
click at [571, 503] on section "Due date" at bounding box center [547, 526] width 512 height 63
click at [1062, 109] on div at bounding box center [1078, 370] width 512 height 697
